Goal: Find specific page/section: Find specific page/section

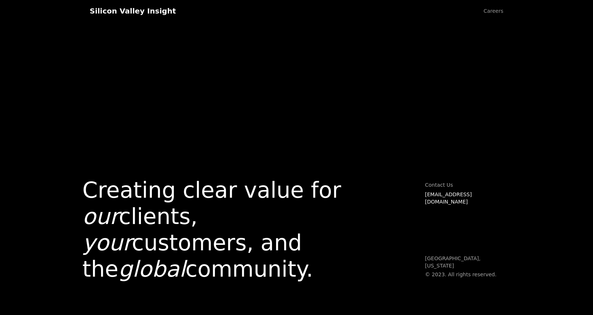
click at [492, 11] on link "Careers" at bounding box center [493, 11] width 34 height 22
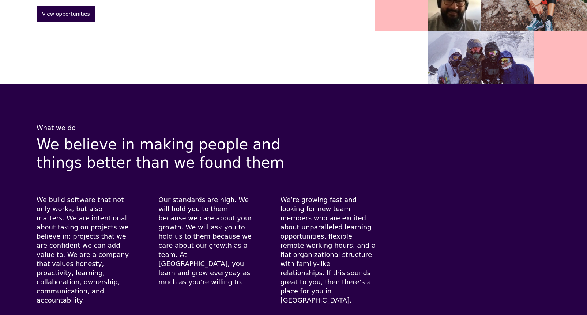
scroll to position [166, 0]
